Goal: Navigation & Orientation: Find specific page/section

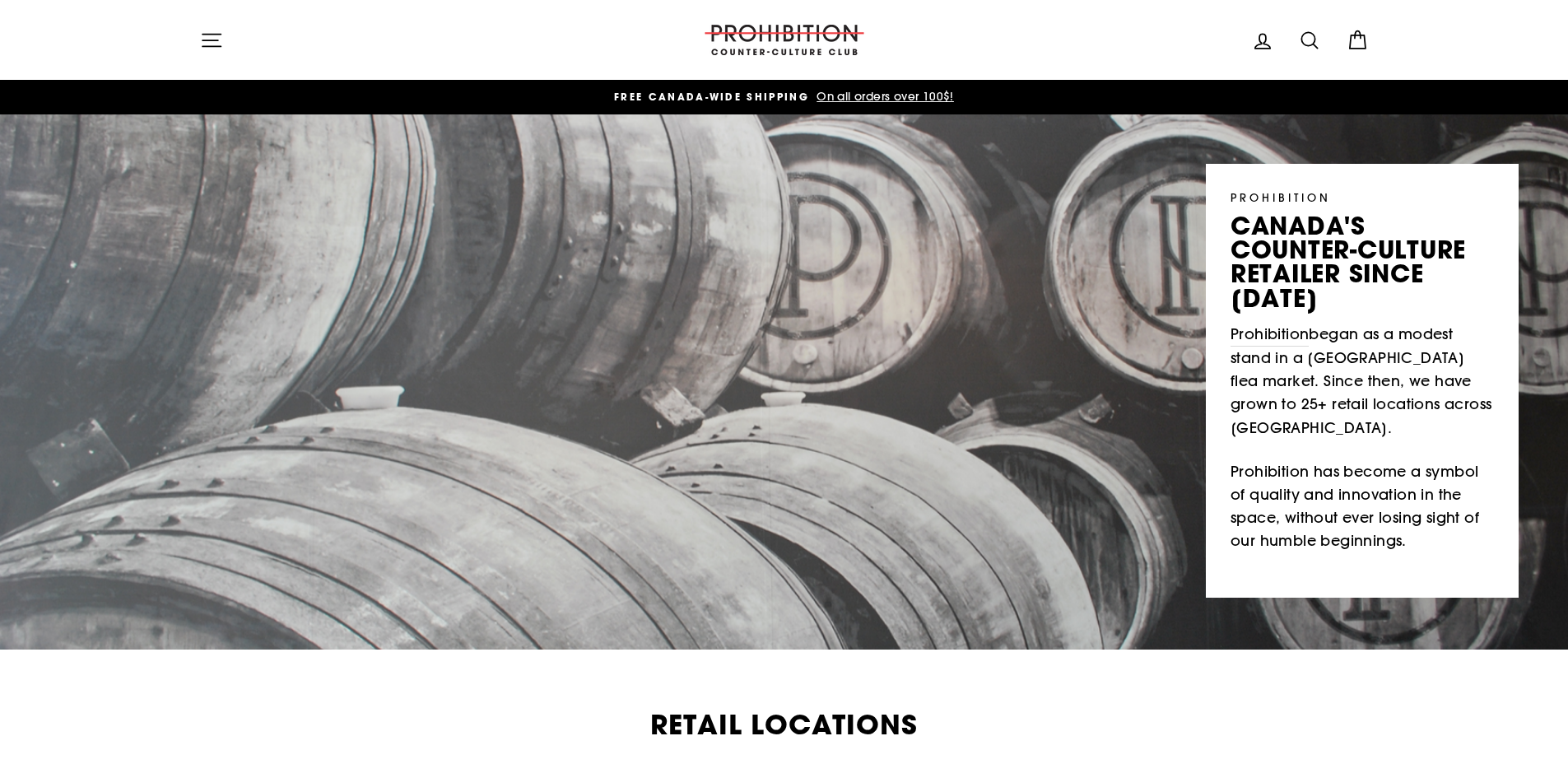
click at [208, 46] on icon "button" at bounding box center [212, 40] width 18 height 12
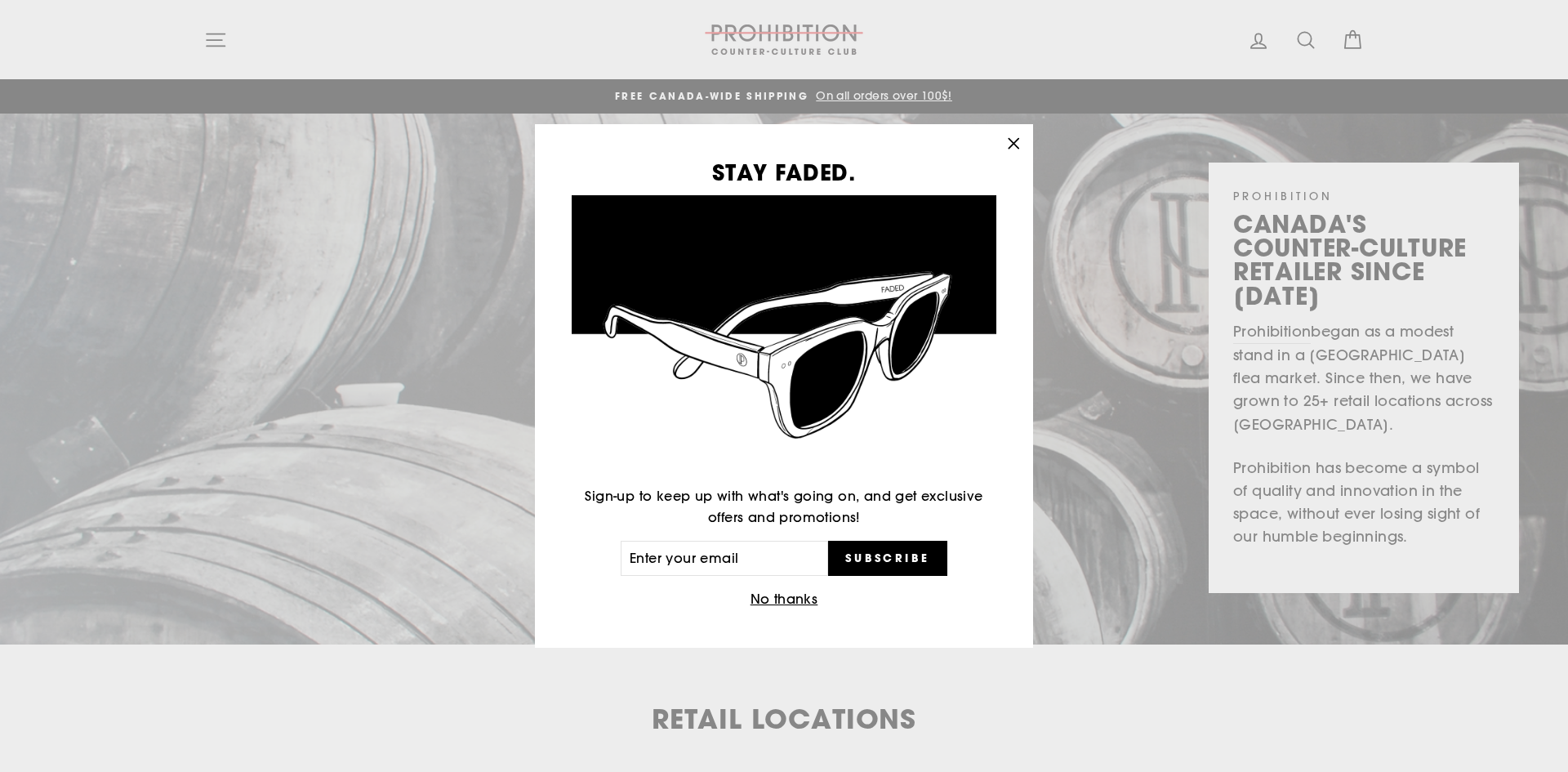
click at [217, 52] on div "STAY FADED. Sign-up to keep up with what's going on, and get exclusive offers a…" at bounding box center [784, 386] width 1568 height 772
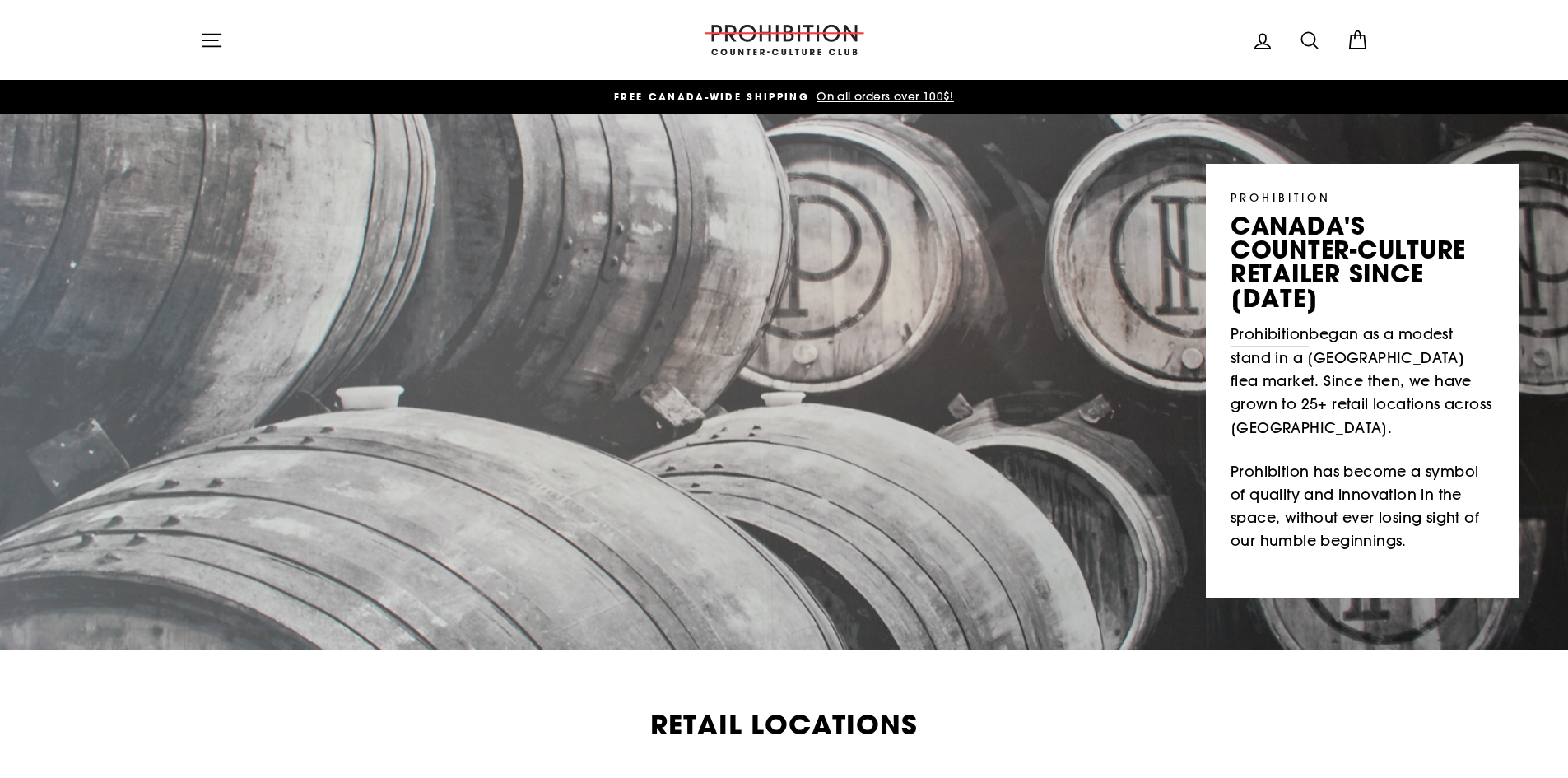
click at [218, 45] on icon "button" at bounding box center [212, 40] width 23 height 23
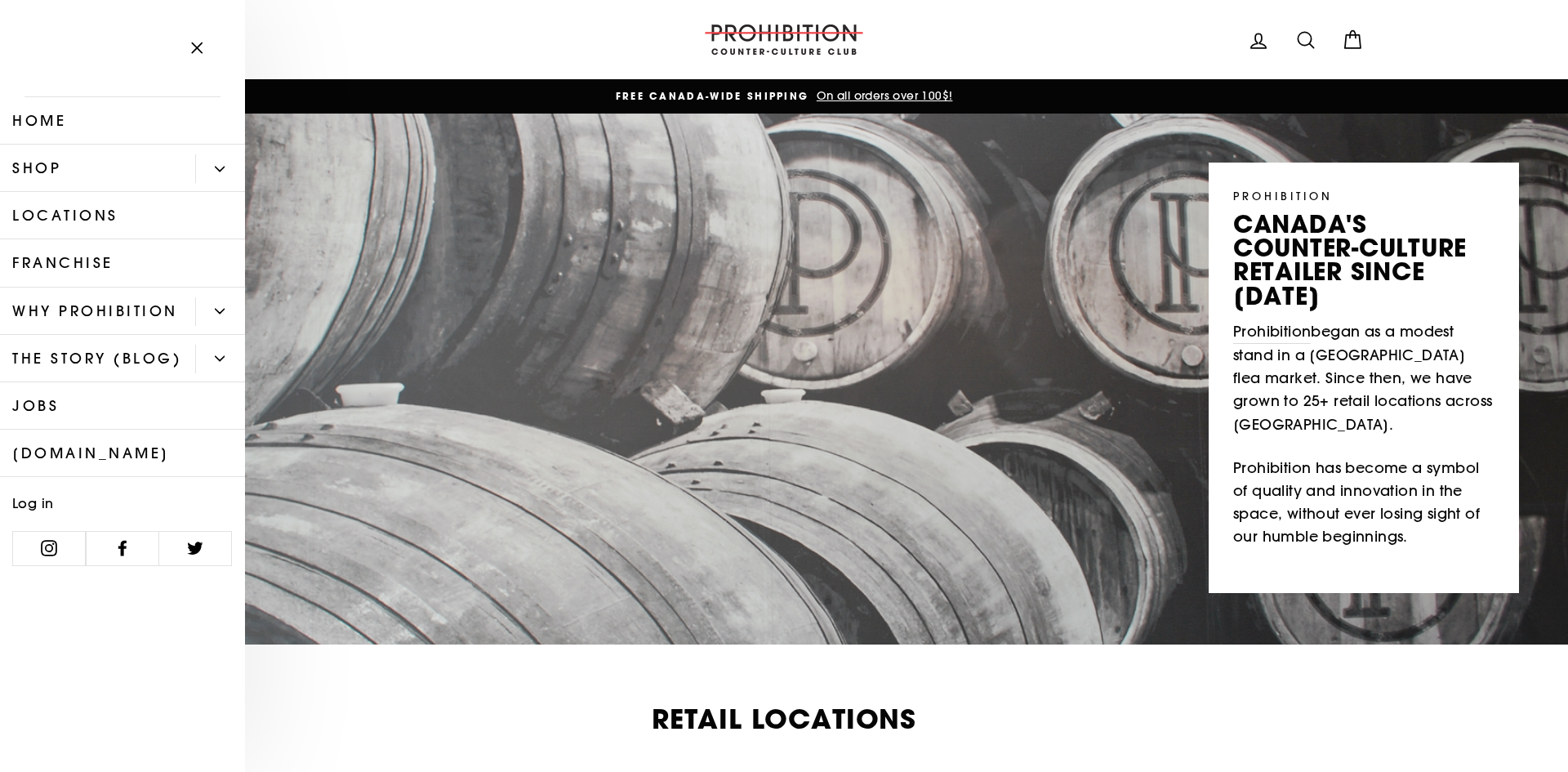
click at [214, 173] on button "Primary" at bounding box center [220, 169] width 50 height 29
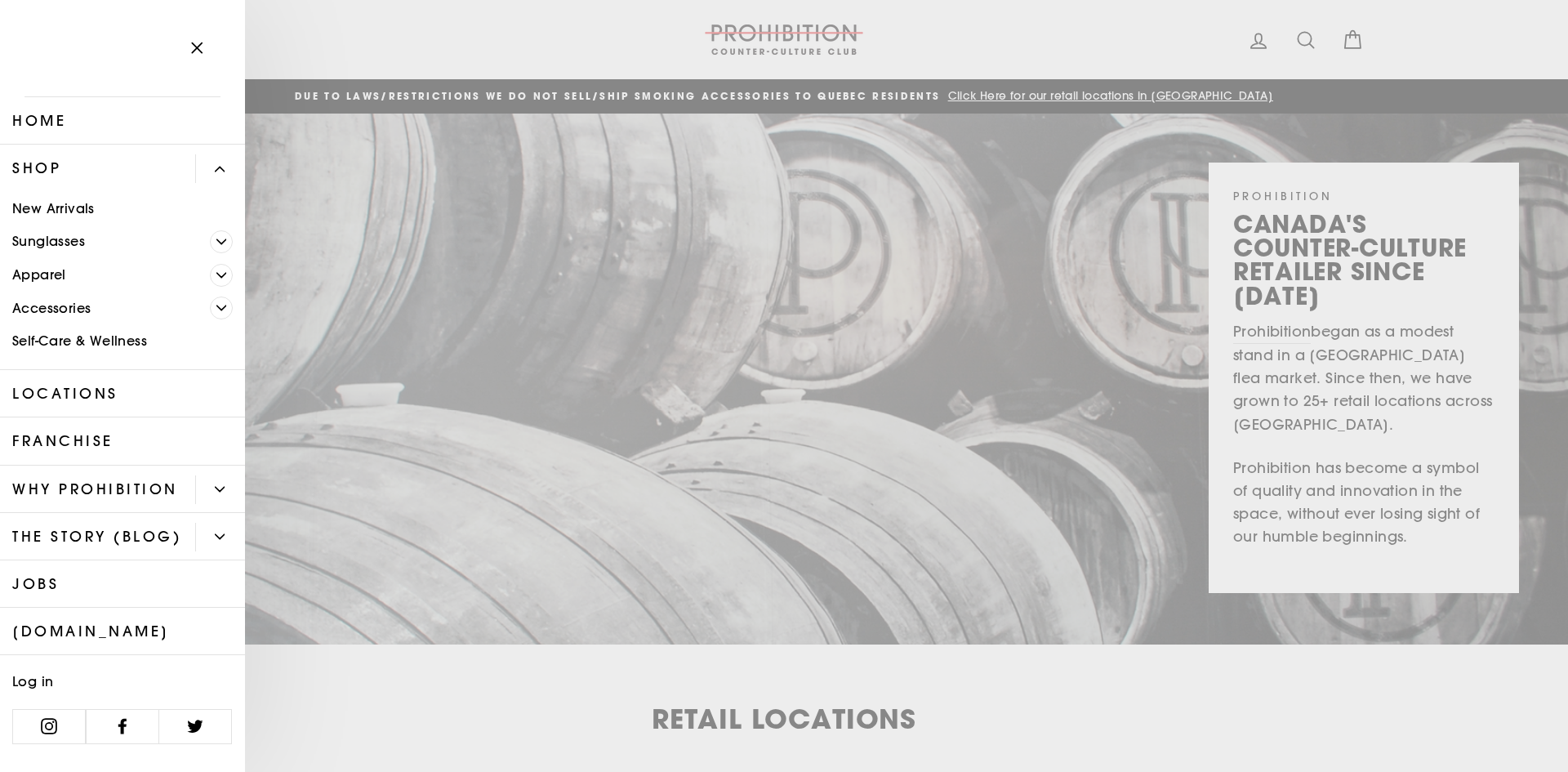
click at [70, 202] on link "New Arrivals" at bounding box center [122, 209] width 245 height 34
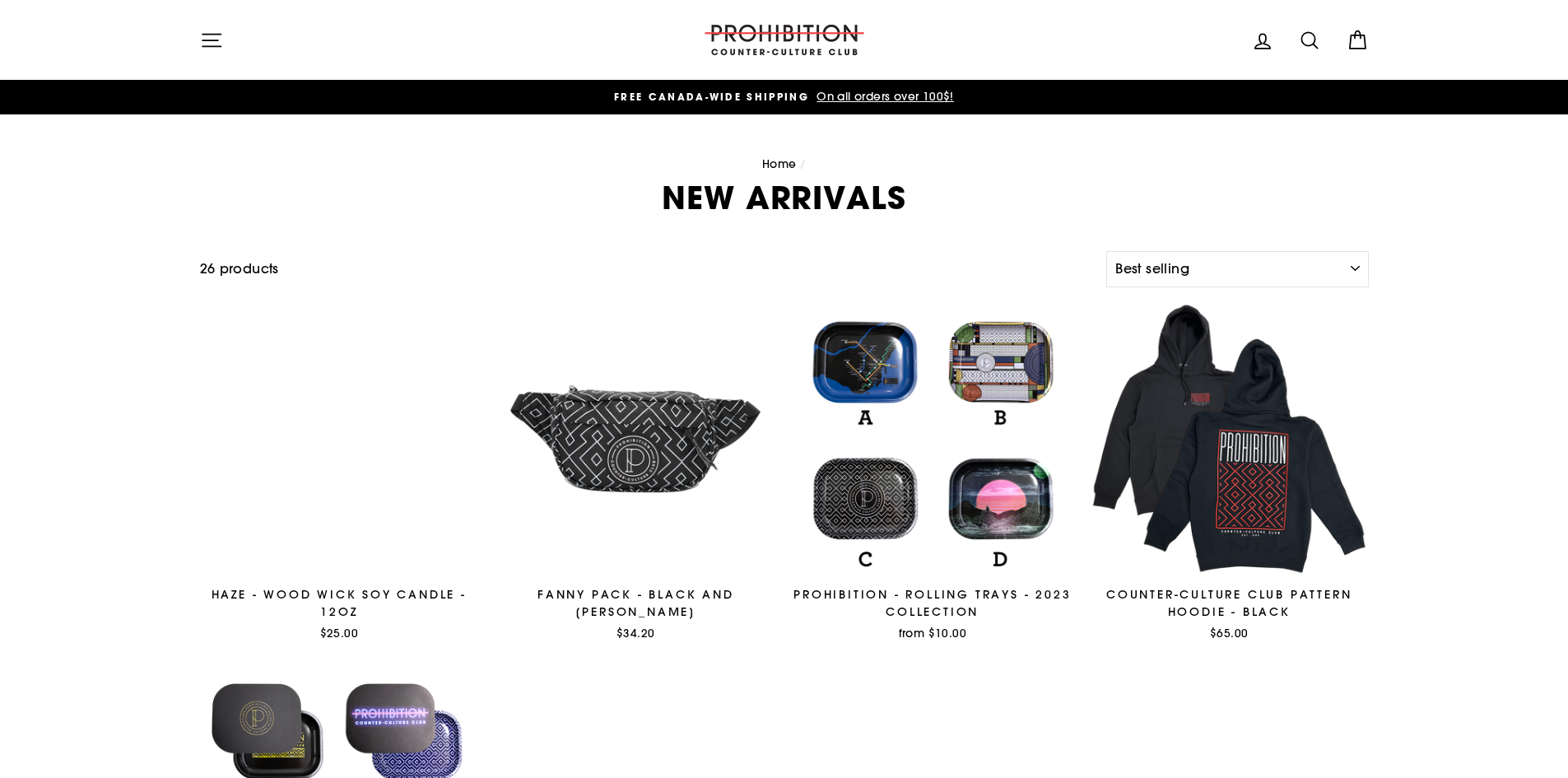
select select "best-selling"
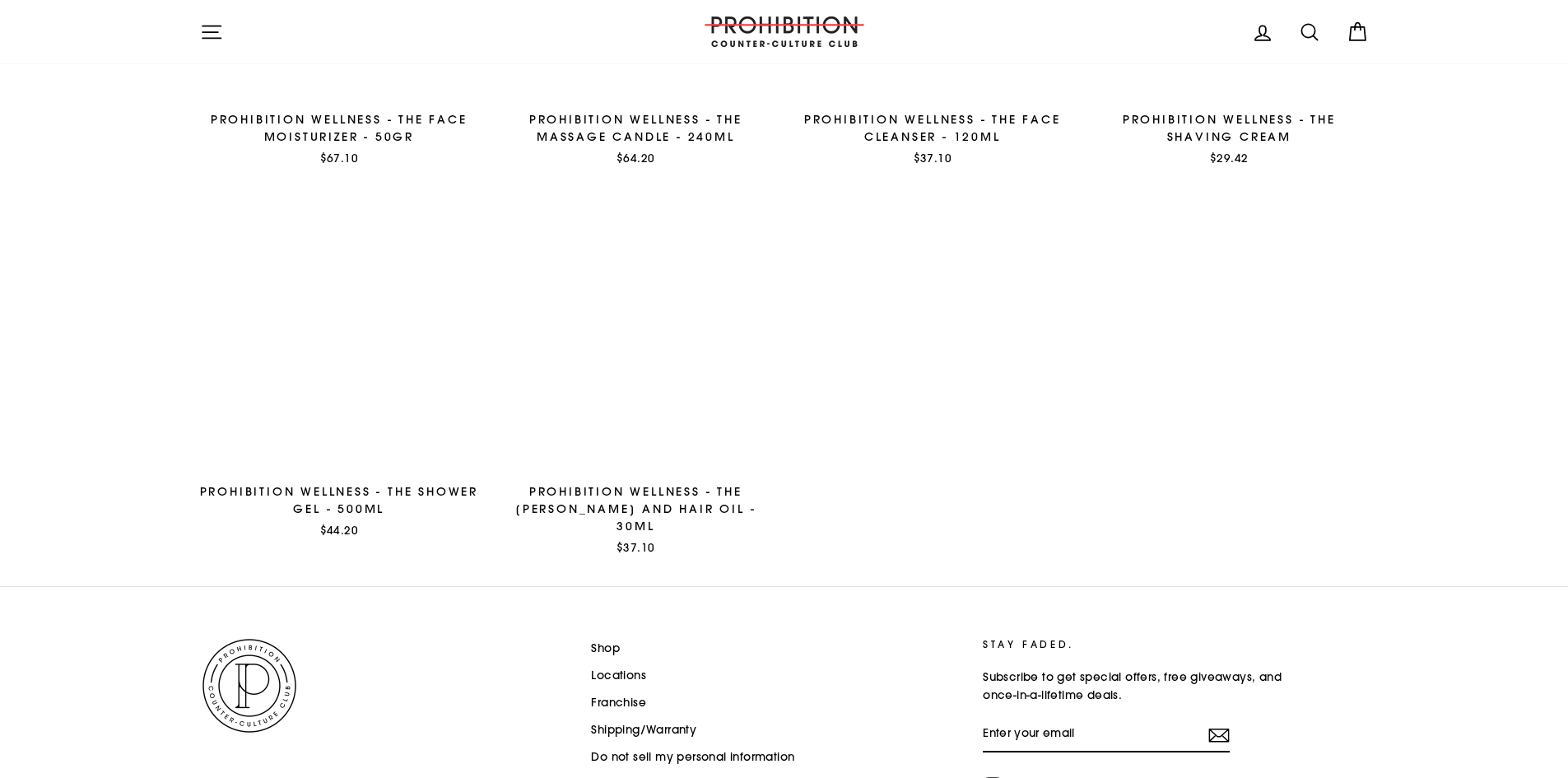
scroll to position [2513, 0]
